Goal: Task Accomplishment & Management: Manage account settings

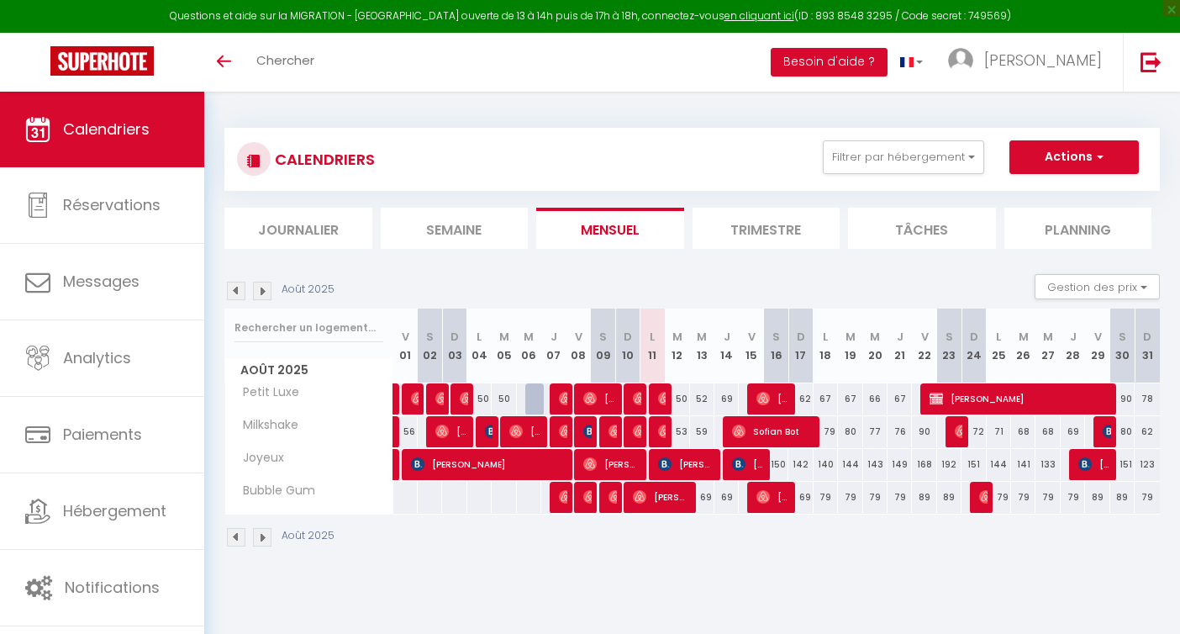
select select
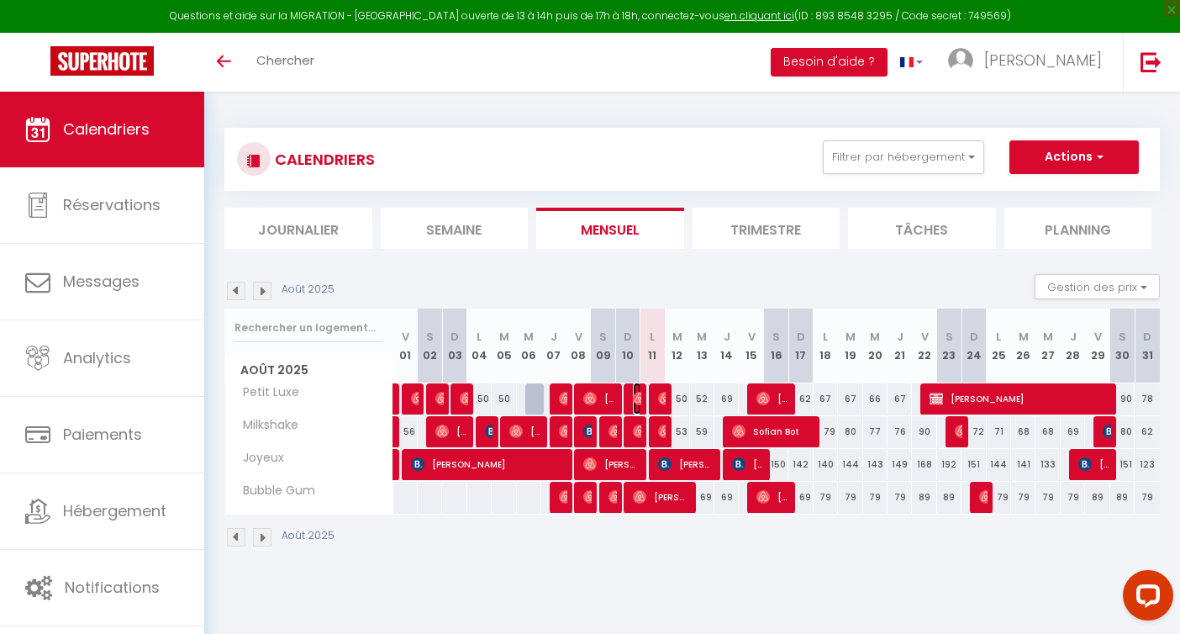
click at [640, 393] on img at bounding box center [639, 398] width 13 height 13
select select "OK"
select select "0"
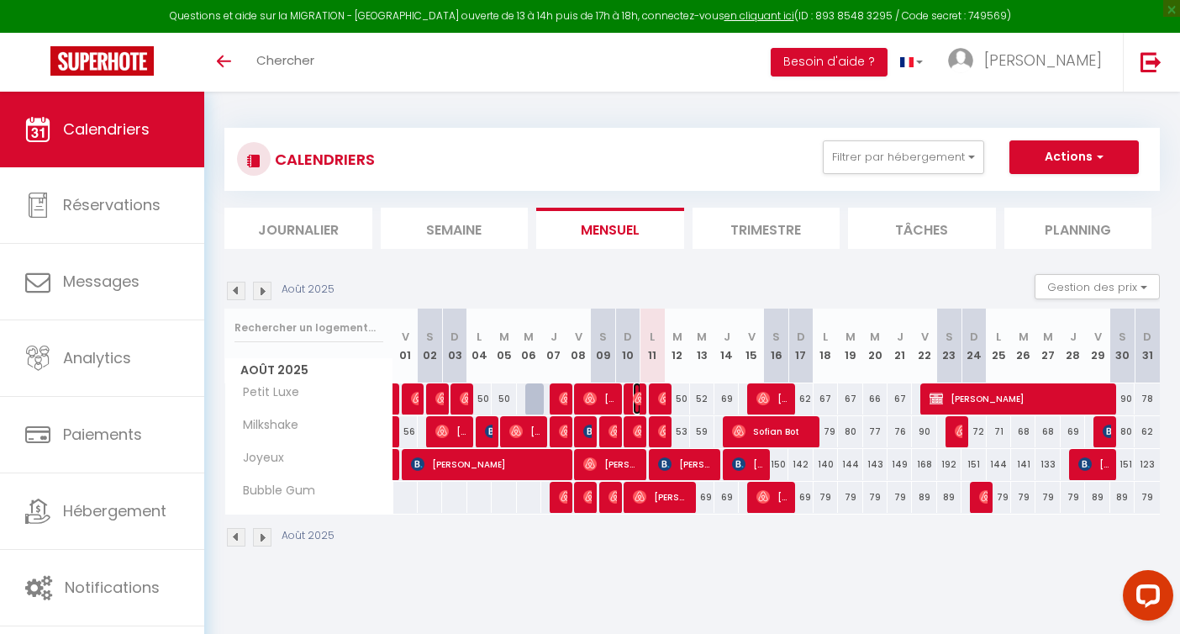
select select "1"
select select
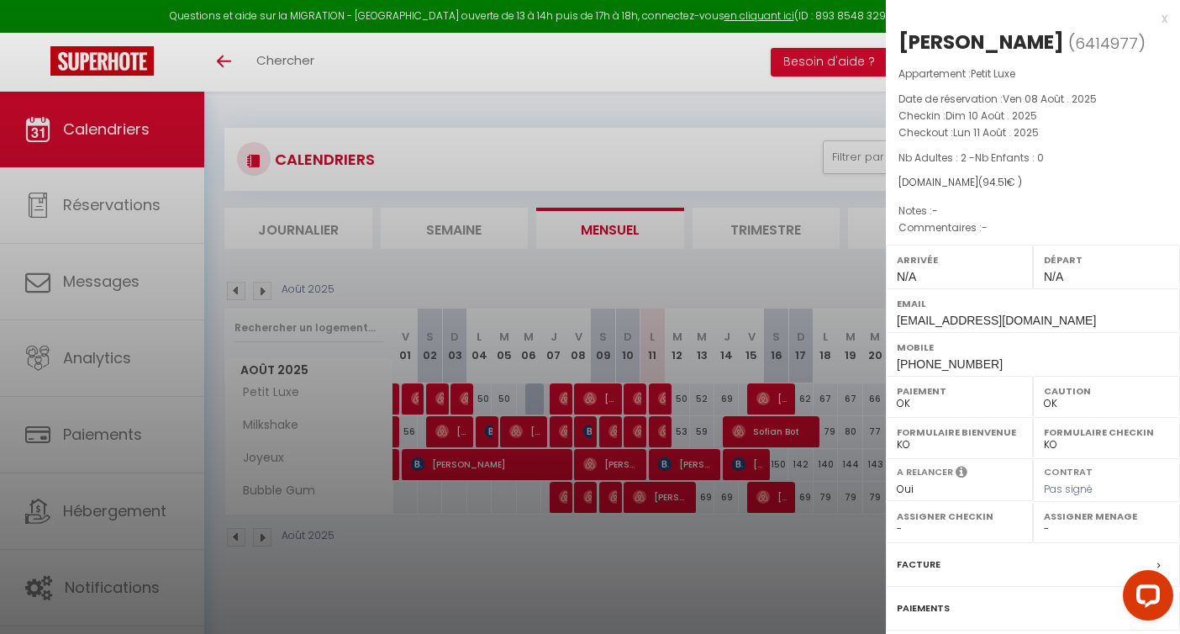
click at [639, 430] on div at bounding box center [590, 317] width 1180 height 634
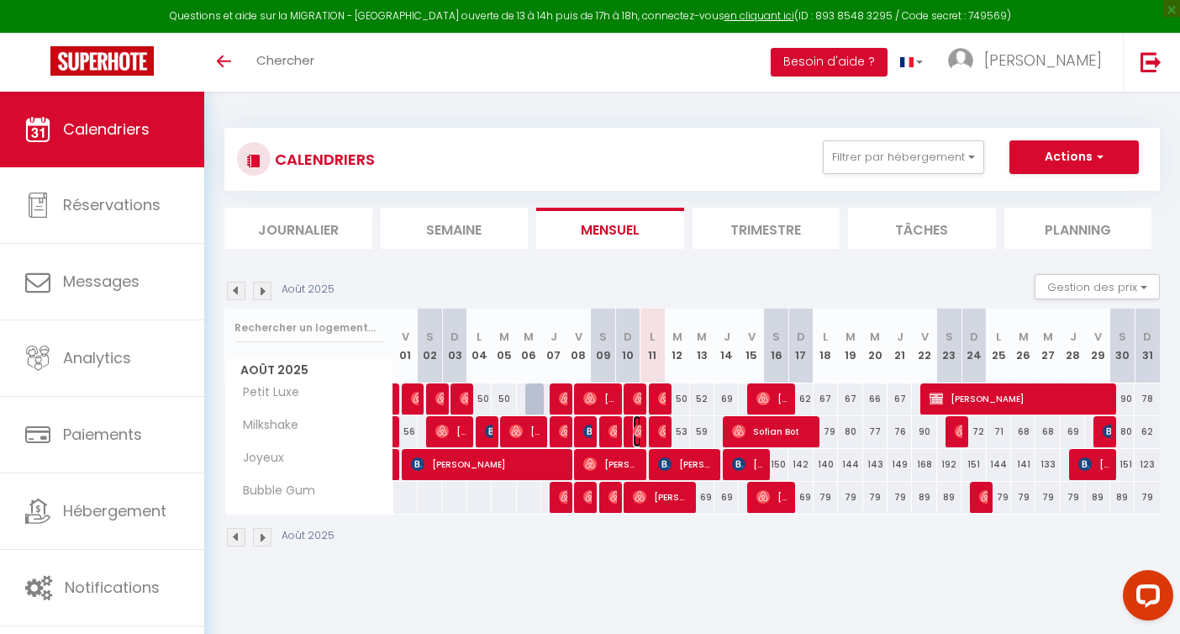
click at [639, 430] on img at bounding box center [639, 430] width 13 height 13
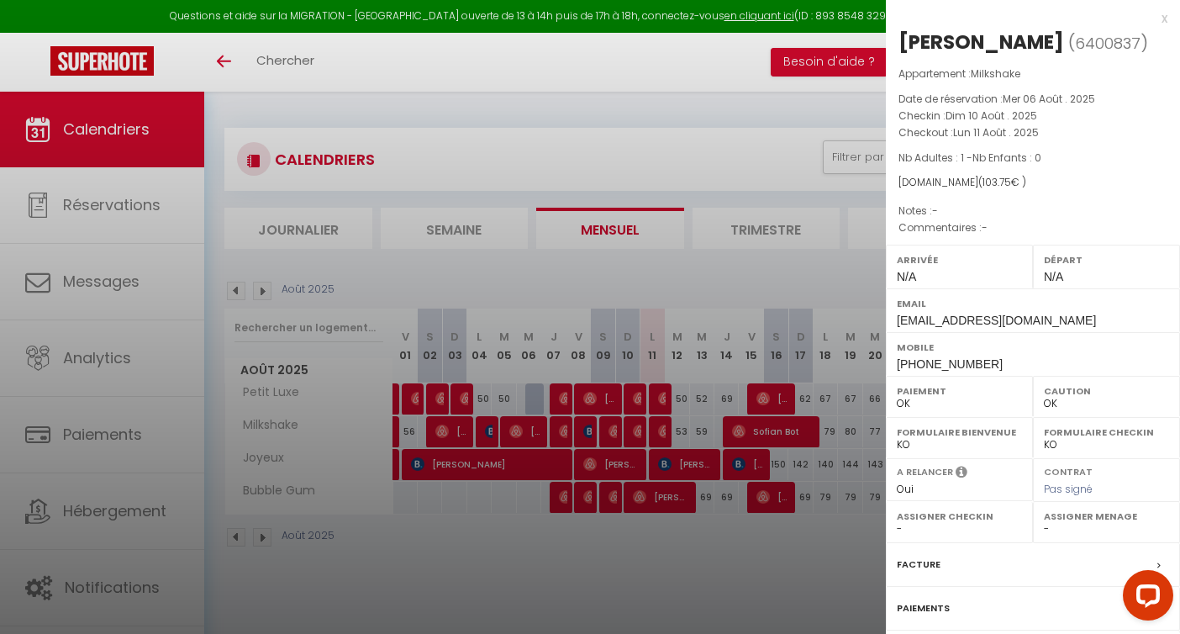
click at [630, 464] on div at bounding box center [590, 317] width 1180 height 634
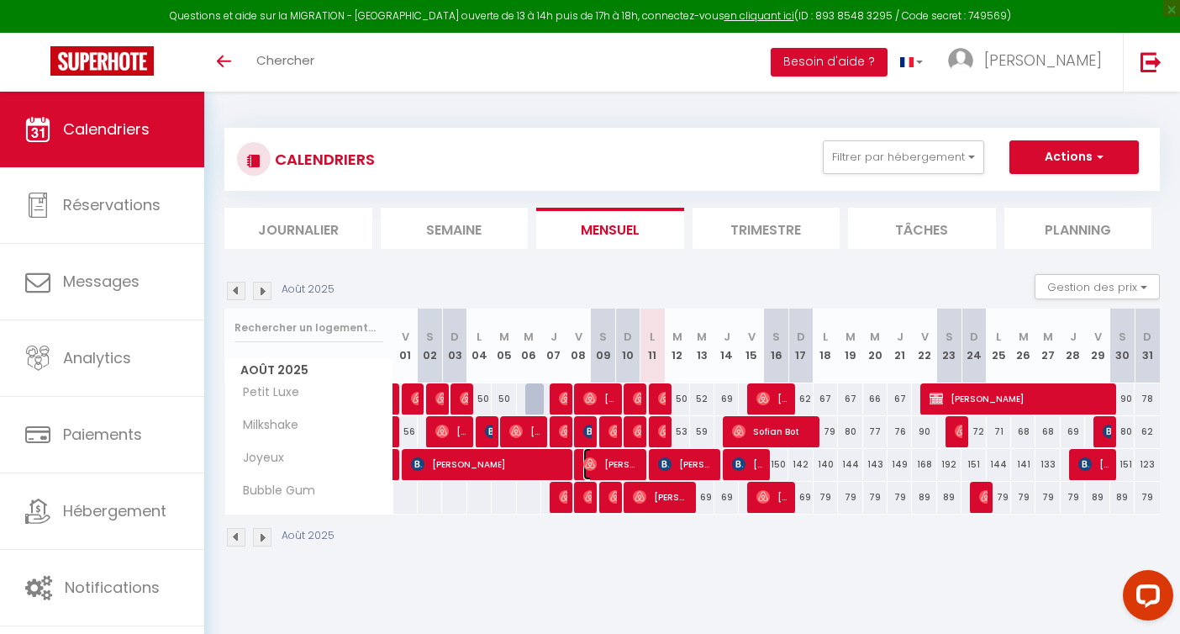
click at [630, 464] on span "[PERSON_NAME]" at bounding box center [611, 464] width 57 height 32
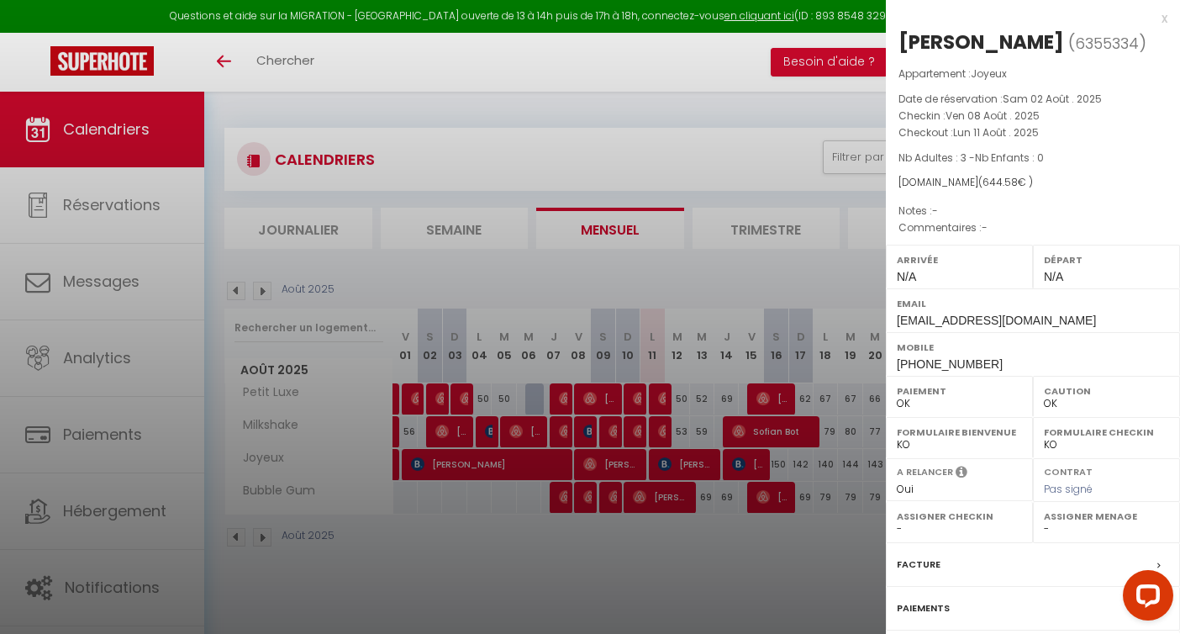
click at [653, 574] on div at bounding box center [590, 317] width 1180 height 634
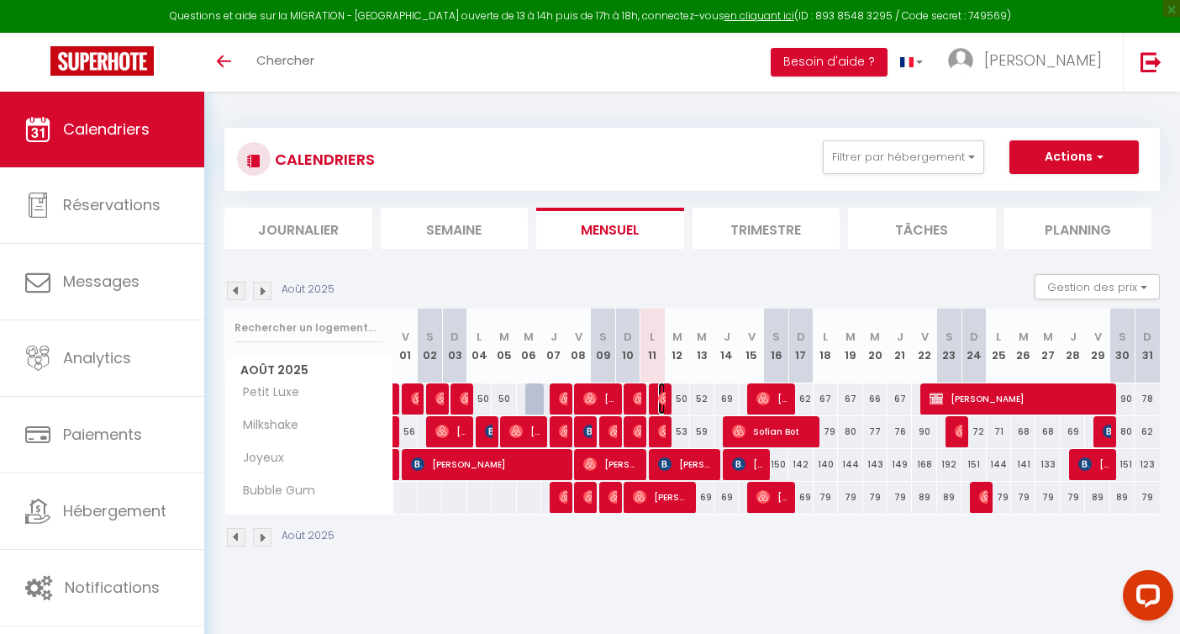
click at [665, 399] on img at bounding box center [664, 398] width 13 height 13
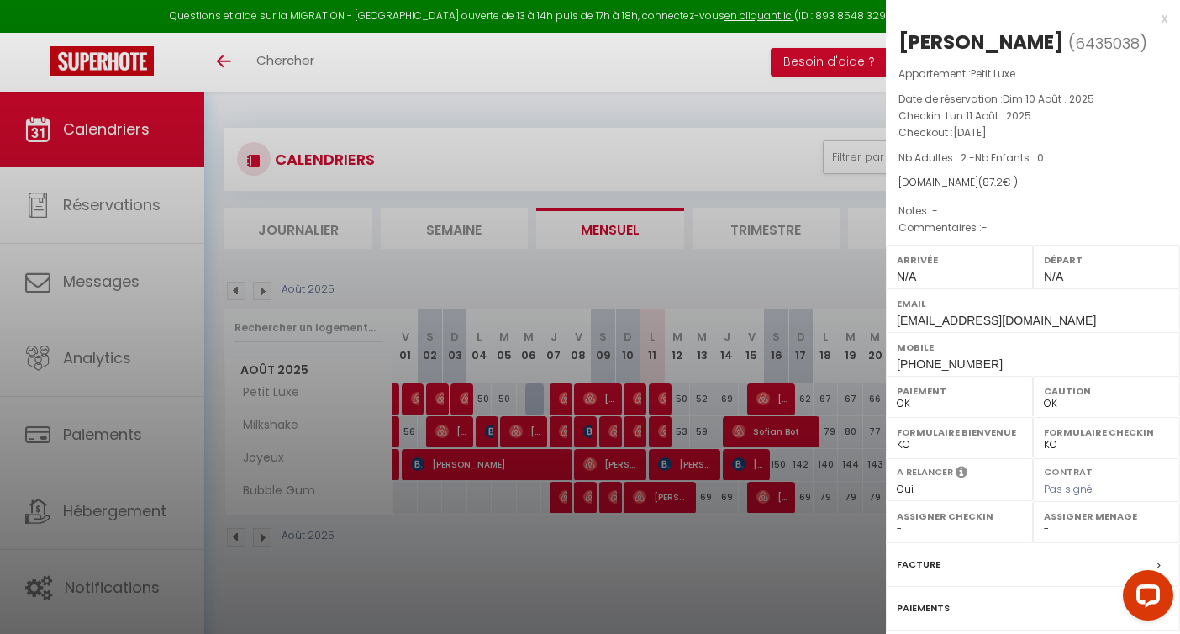
click at [661, 433] on div at bounding box center [590, 317] width 1180 height 634
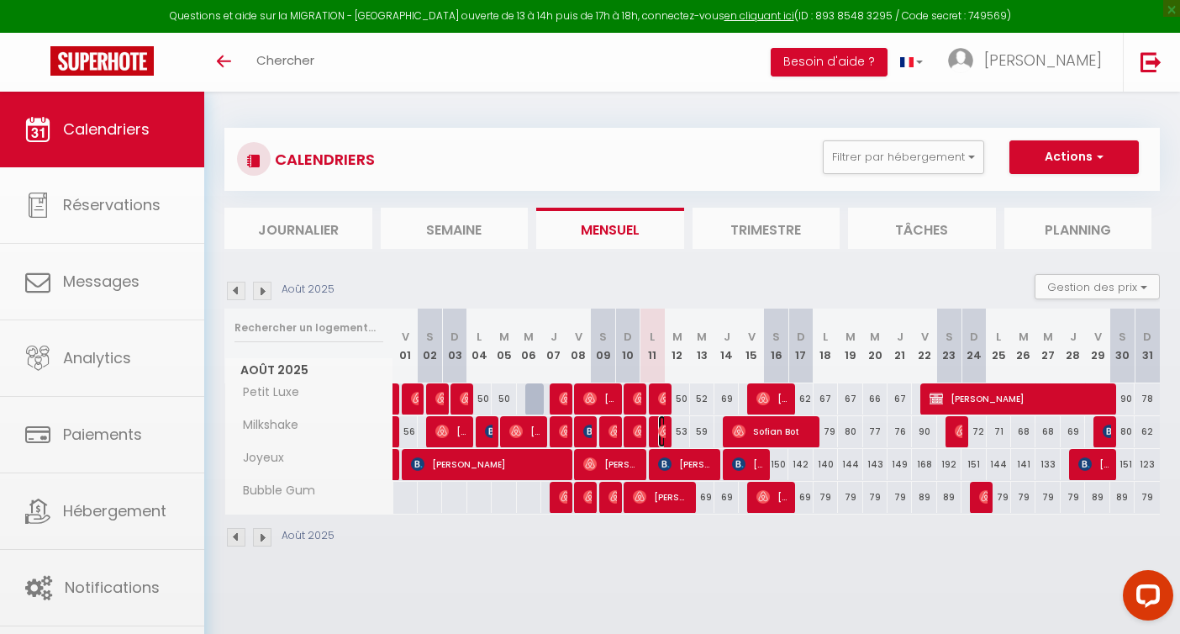
click at [661, 433] on img at bounding box center [664, 430] width 13 height 13
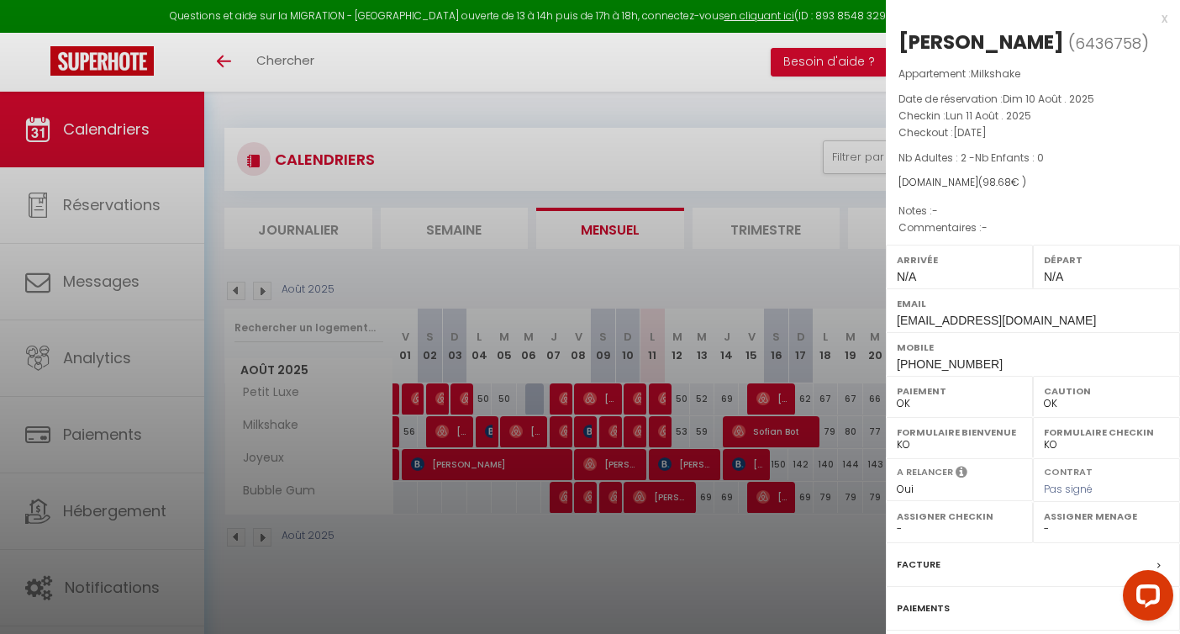
click at [667, 550] on div at bounding box center [590, 317] width 1180 height 634
